Goal: Find contact information: Find contact information

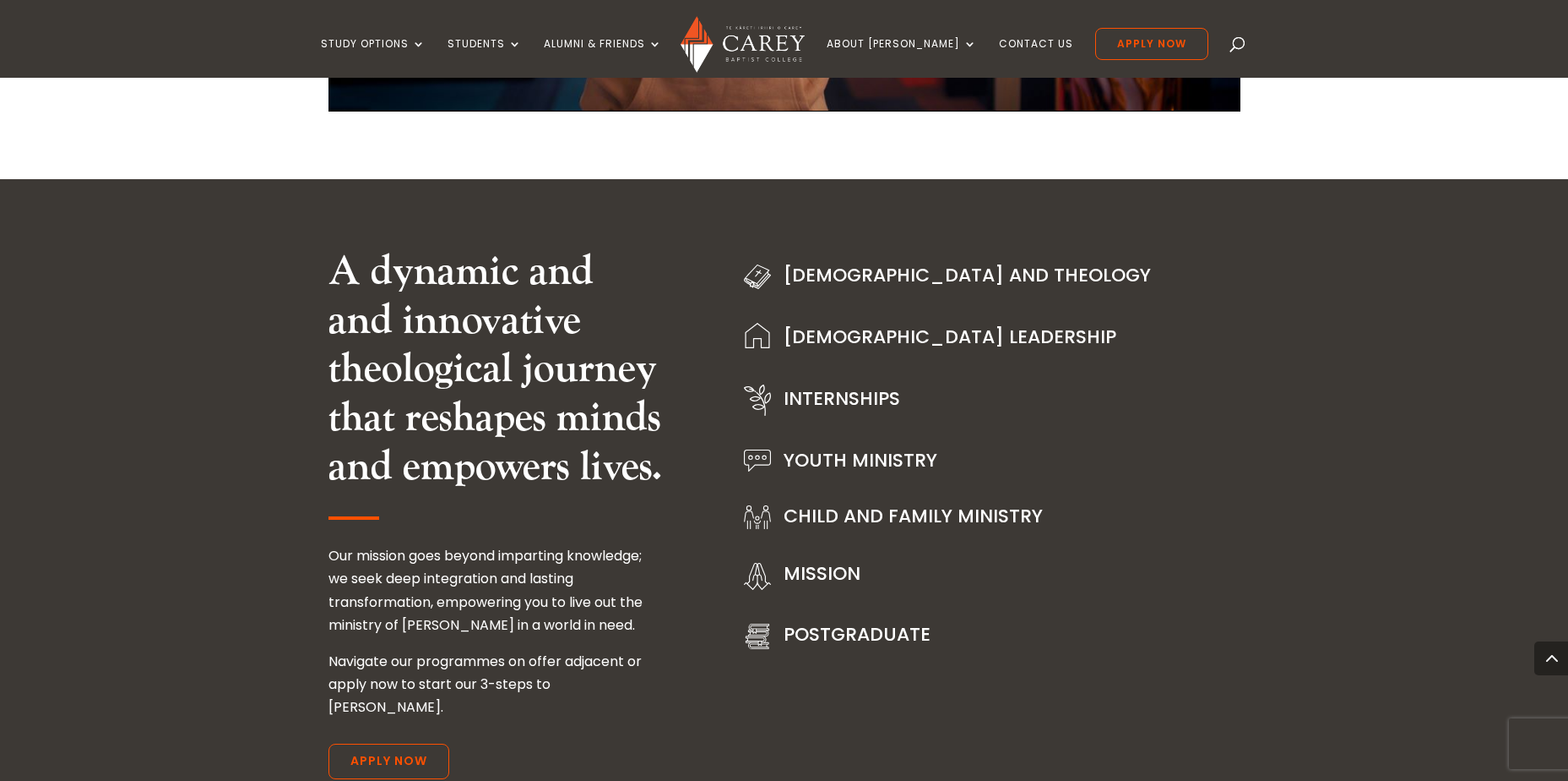
scroll to position [1943, 0]
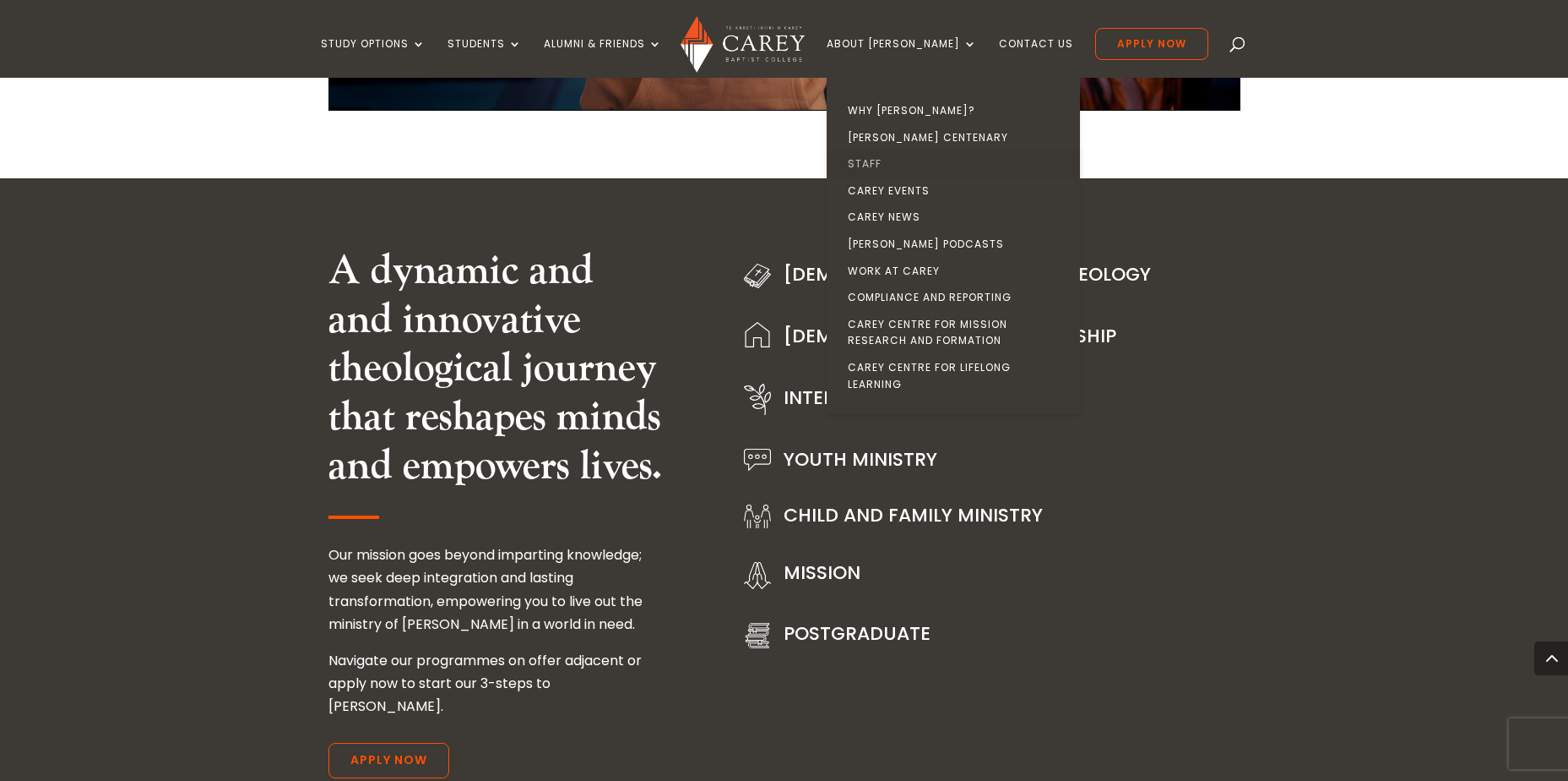
click at [903, 165] on link "Staff" at bounding box center [957, 164] width 253 height 27
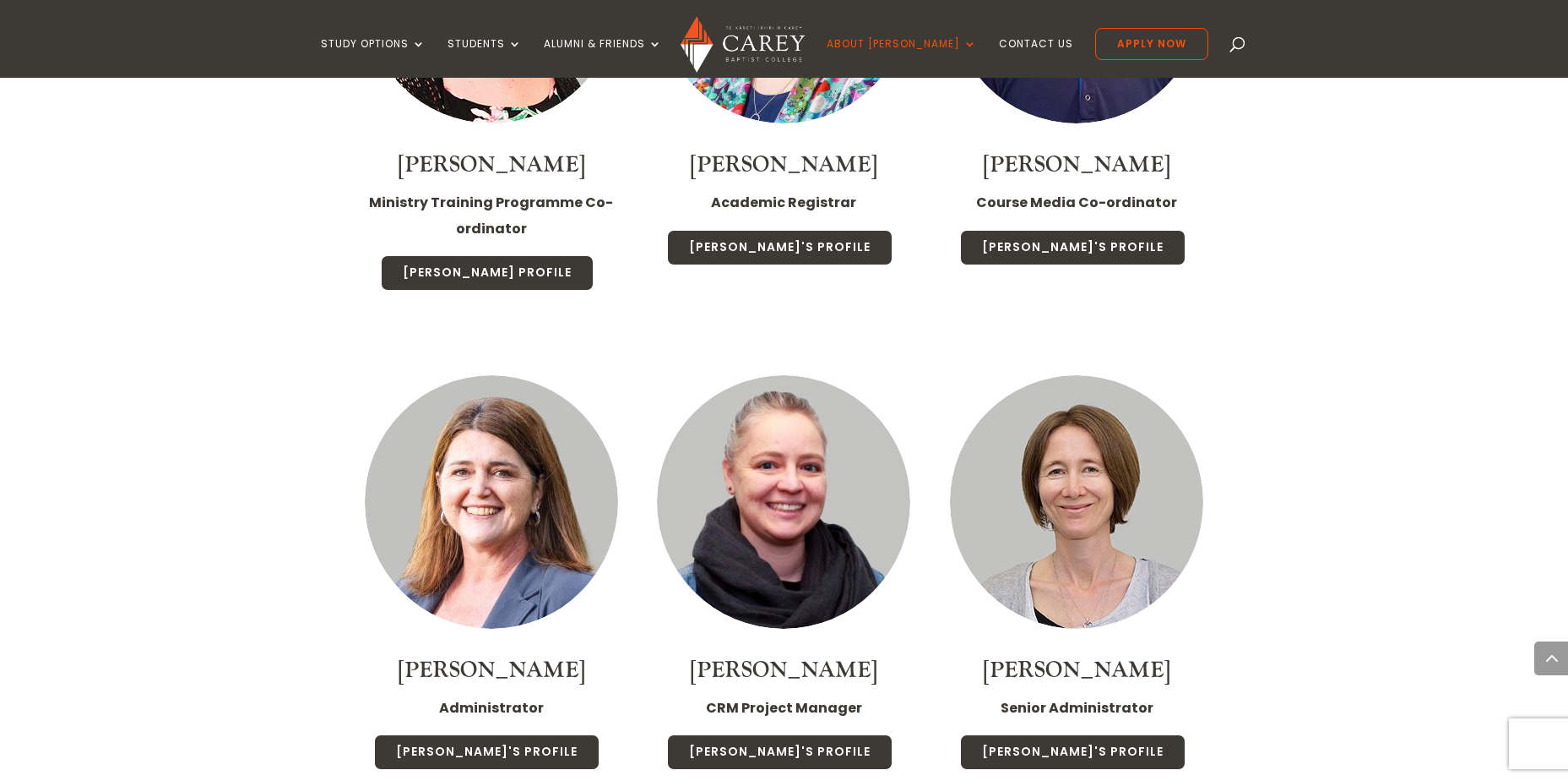
scroll to position [6422, 0]
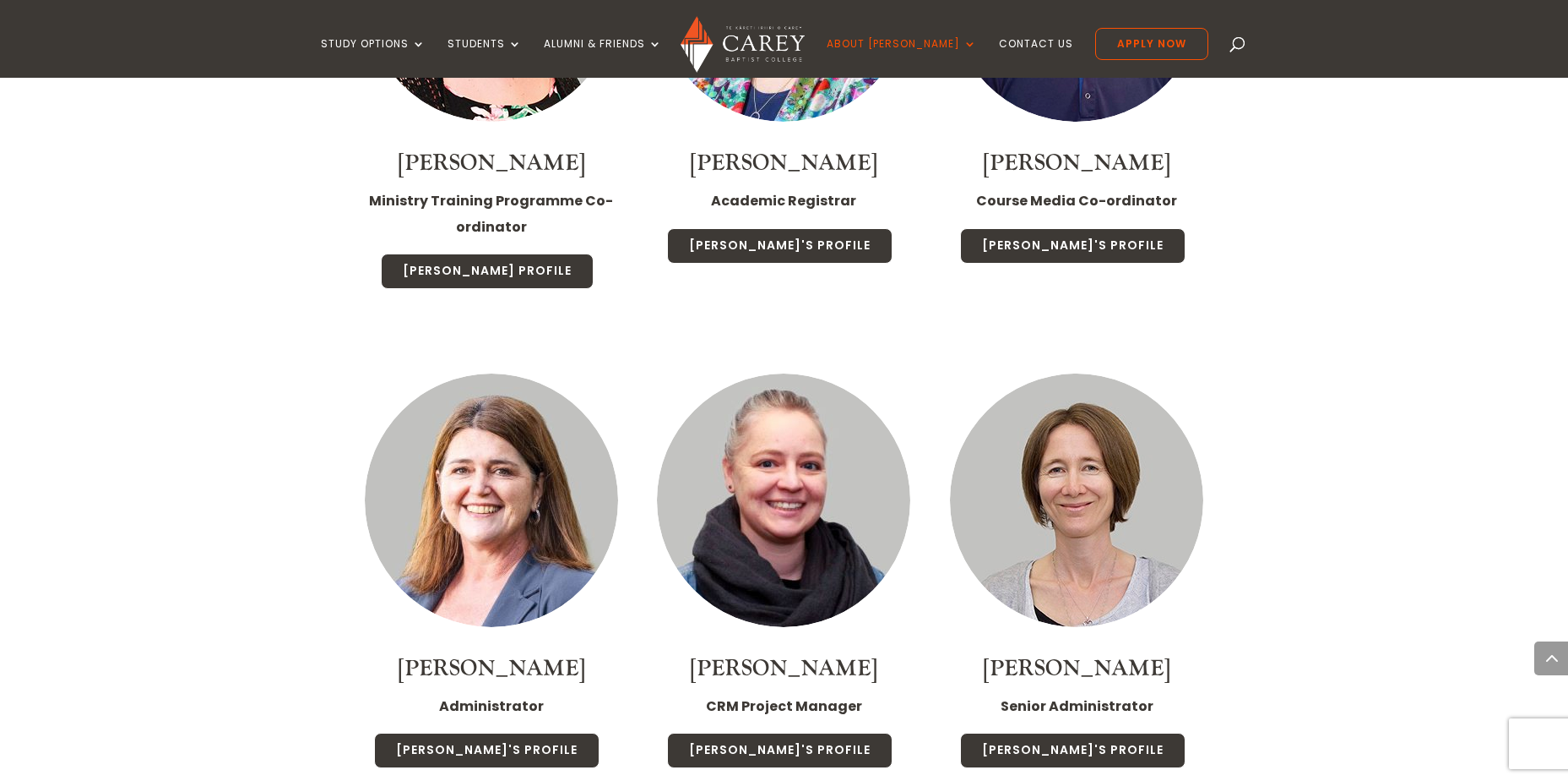
click at [1036, 374] on img at bounding box center [1076, 500] width 253 height 254
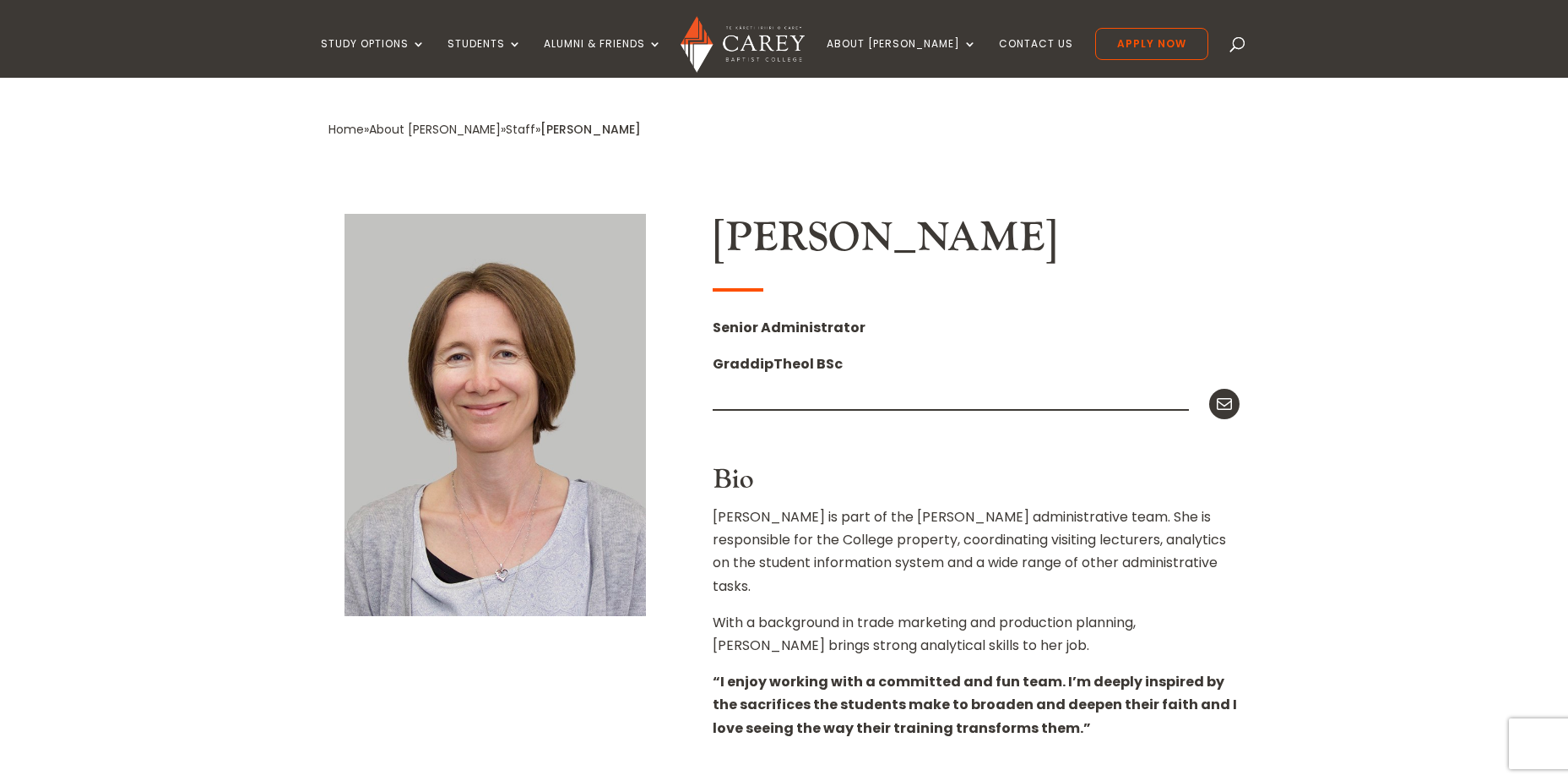
scroll to position [423, 0]
